Goal: Task Accomplishment & Management: Manage account settings

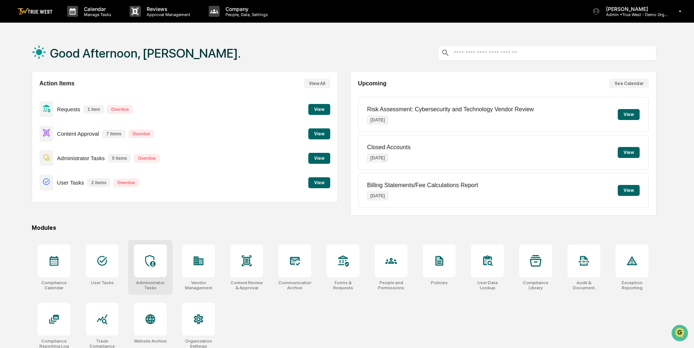
click at [157, 269] on div at bounding box center [150, 261] width 33 height 33
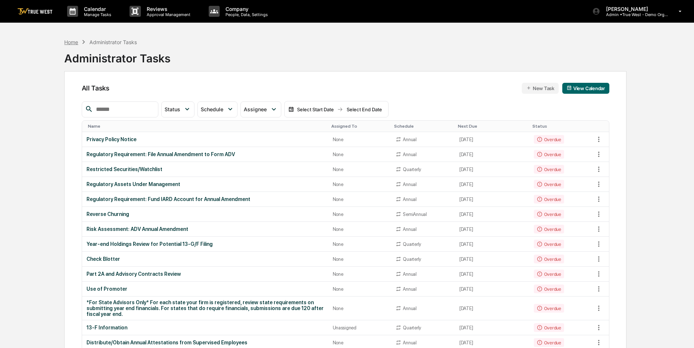
click at [72, 41] on div "Home" at bounding box center [71, 42] width 14 height 6
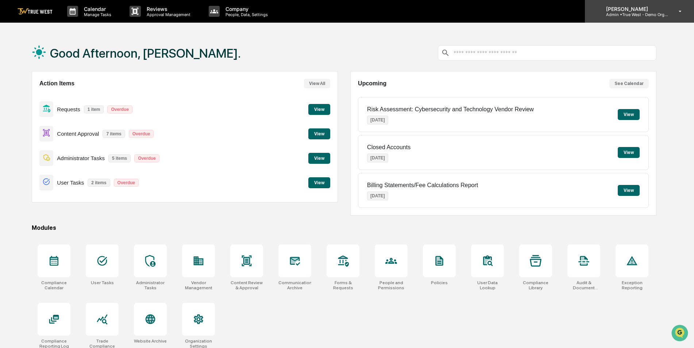
click at [648, 16] on p "Admin • True West - Demo Organization" at bounding box center [634, 14] width 68 height 5
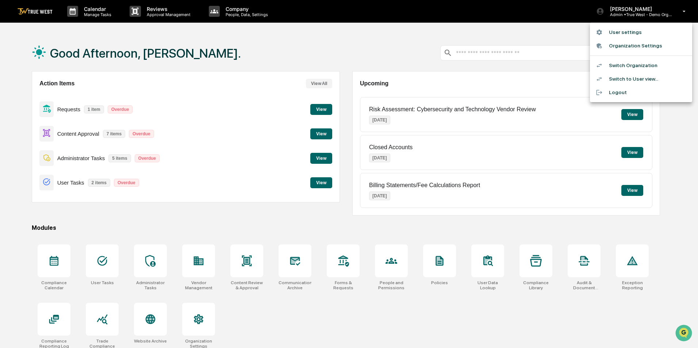
click at [640, 78] on li "Switch to User view..." at bounding box center [641, 79] width 102 height 14
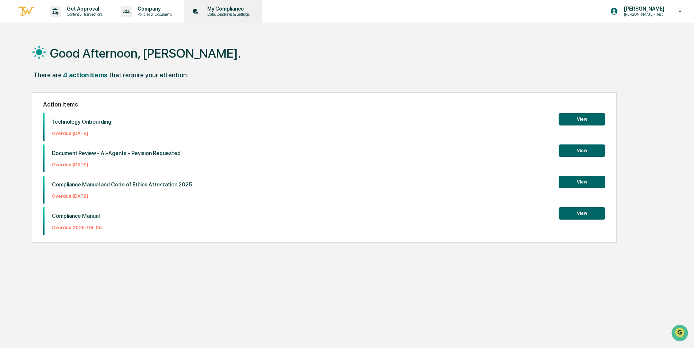
click at [234, 14] on p "Data, Deadlines & Settings" at bounding box center [227, 14] width 52 height 5
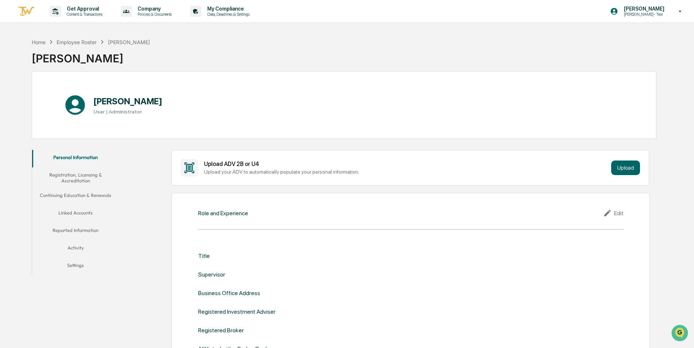
click at [82, 211] on button "Linked Accounts" at bounding box center [75, 214] width 87 height 18
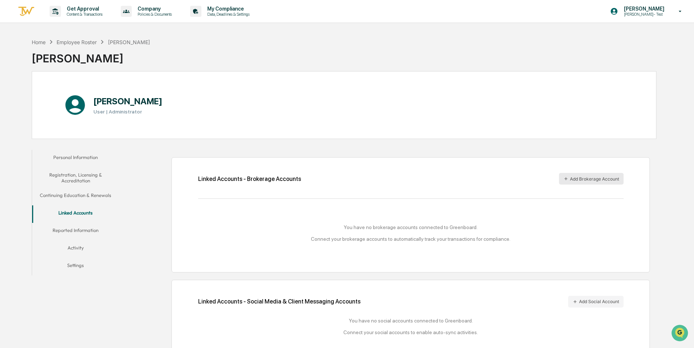
click at [576, 180] on button "Add Brokerage Account" at bounding box center [591, 179] width 65 height 12
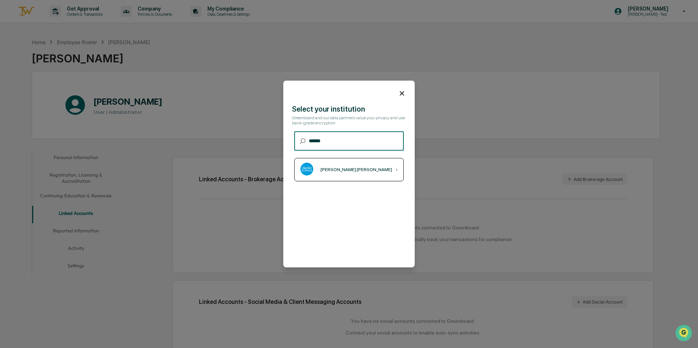
type input "******"
click at [337, 171] on div "[PERSON_NAME] [PERSON_NAME]" at bounding box center [356, 169] width 72 height 5
click at [399, 91] on icon at bounding box center [402, 93] width 8 height 8
